Goal: Find specific page/section: Find specific page/section

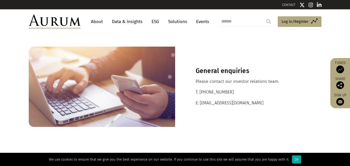
click at [102, 16] on nav "About Data & Insights ESG Solutions Events" at bounding box center [149, 22] width 136 height 14
click at [99, 20] on link "About" at bounding box center [96, 22] width 17 height 10
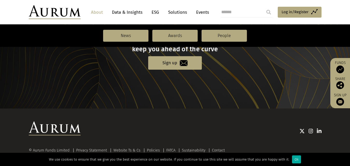
scroll to position [607, 0]
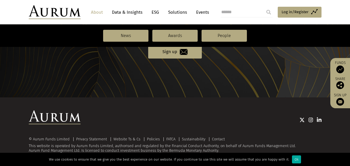
click at [294, 164] on div "We use cookies to ensure that we give you the best experience on our website. I…" at bounding box center [175, 159] width 350 height 13
click at [294, 163] on div "Ok" at bounding box center [296, 160] width 9 height 8
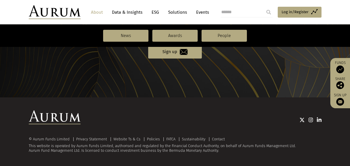
click at [126, 165] on div "© Aurum Funds Limited Privacy Statement Website Ts & Cs Policies FATCA Sustaina…" at bounding box center [175, 131] width 350 height 69
